Goal: Find specific fact: Find specific fact

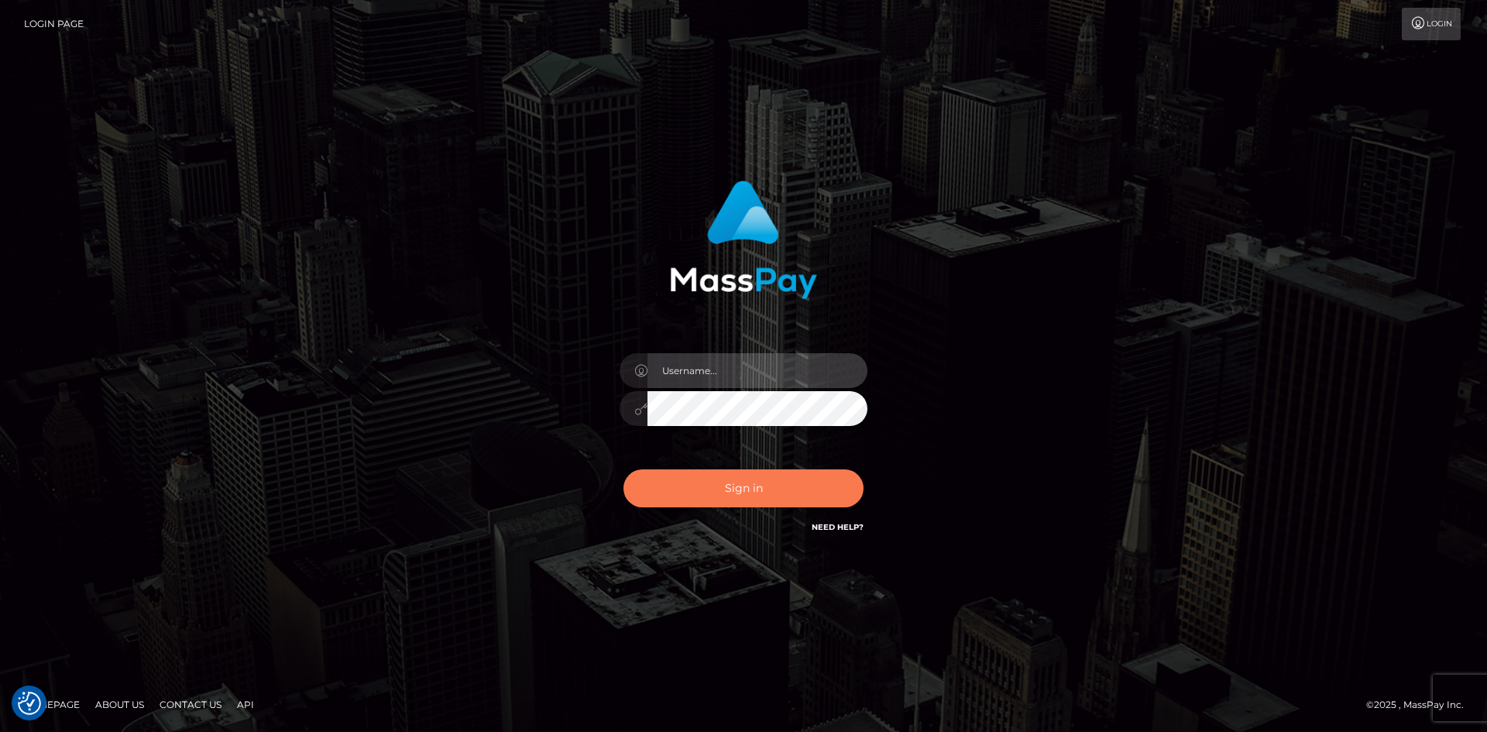
type input "knap.greatlife"
click at [747, 497] on button "Sign in" at bounding box center [744, 488] width 240 height 38
type input "knap.greatlife"
click at [735, 481] on button "Sign in" at bounding box center [744, 488] width 240 height 38
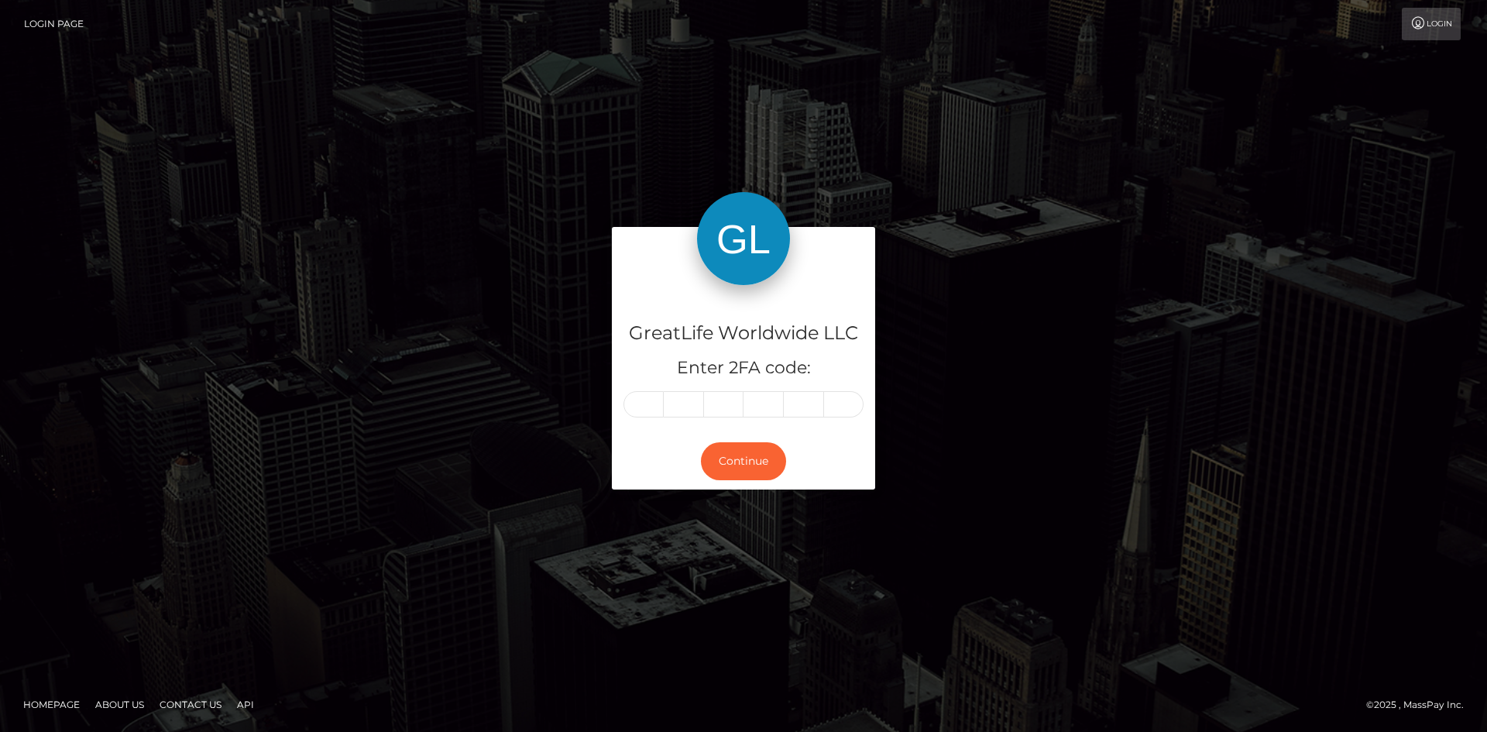
click at [641, 405] on input "text" at bounding box center [644, 404] width 40 height 26
type input "9"
type input "6"
type input "3"
type input "1"
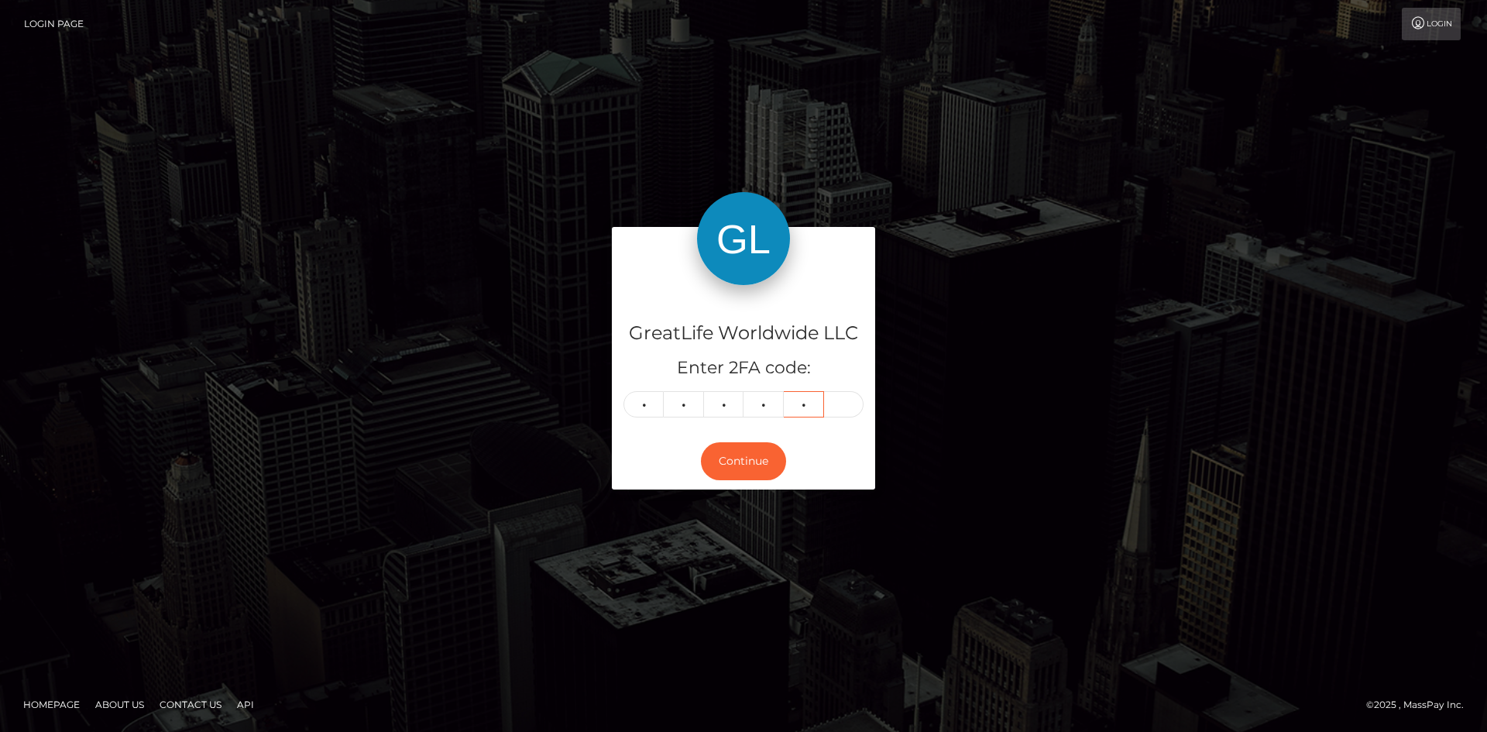
type input "4"
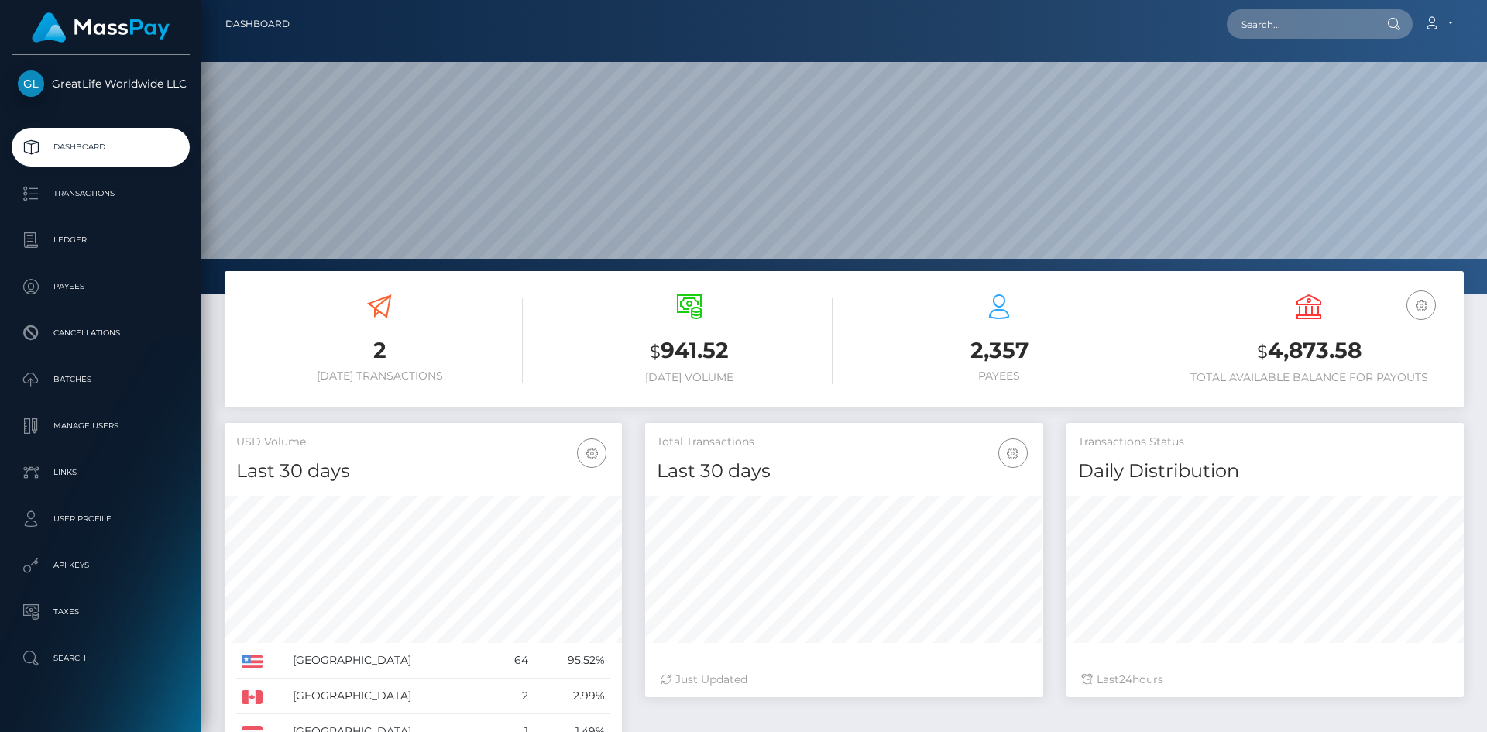
scroll to position [275, 398]
click at [1312, 21] on input "text" at bounding box center [1300, 23] width 146 height 29
paste input "435301"
click at [1295, 22] on input "435301" at bounding box center [1300, 23] width 146 height 29
click at [1292, 26] on input "435301" at bounding box center [1300, 23] width 146 height 29
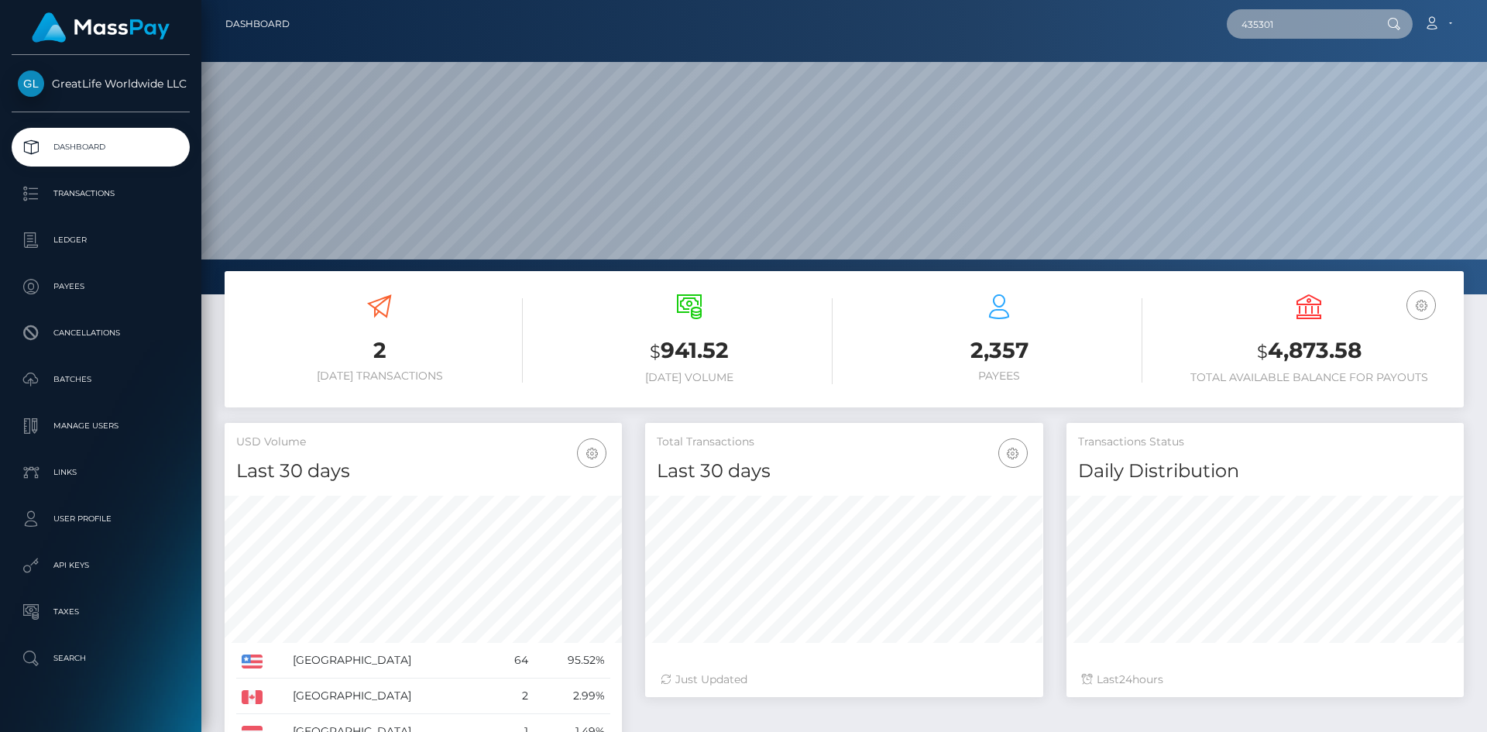
drag, startPoint x: 1280, startPoint y: 28, endPoint x: 1194, endPoint y: 26, distance: 86.0
click at [1198, 26] on div "435301 Loading... Loading... Account Edit Profile Logout" at bounding box center [882, 24] width 1161 height 33
paste input "askjacki@gmail.com"
type input "askjacki@gmail.com"
click at [1316, 48] on div "Loading... Loading..." at bounding box center [1289, 46] width 124 height 12
